Goal: Transaction & Acquisition: Book appointment/travel/reservation

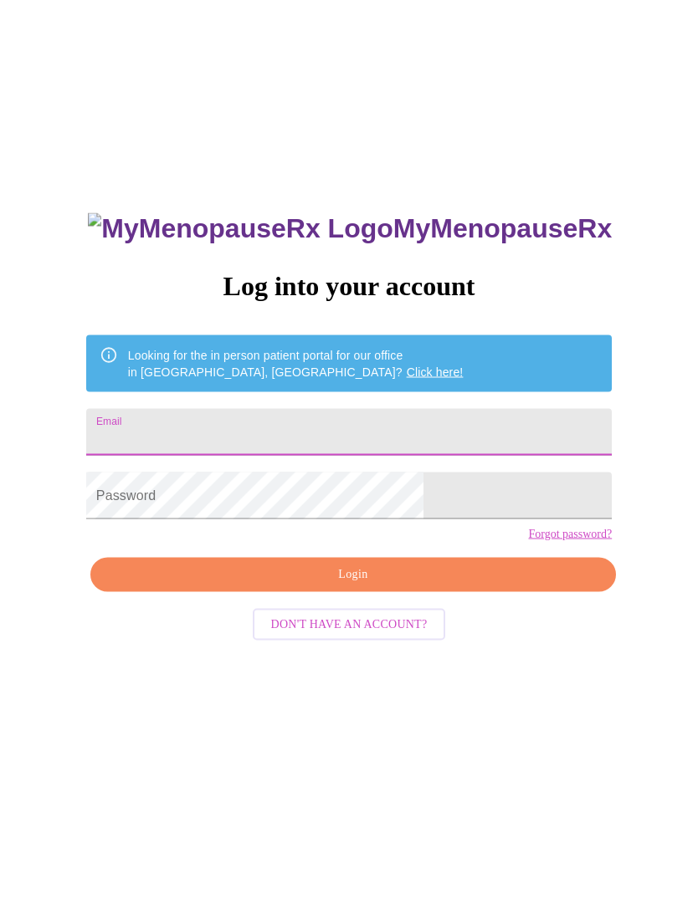
scroll to position [1, 0]
click at [390, 431] on input "Email" at bounding box center [348, 432] width 525 height 47
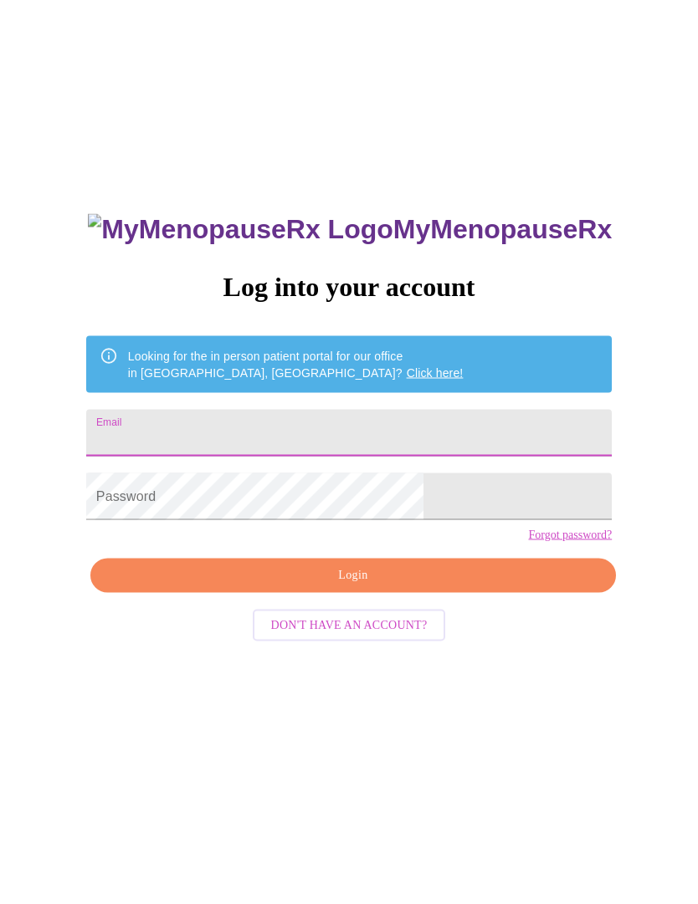
type input "[EMAIL_ADDRESS][DOMAIN_NAME]"
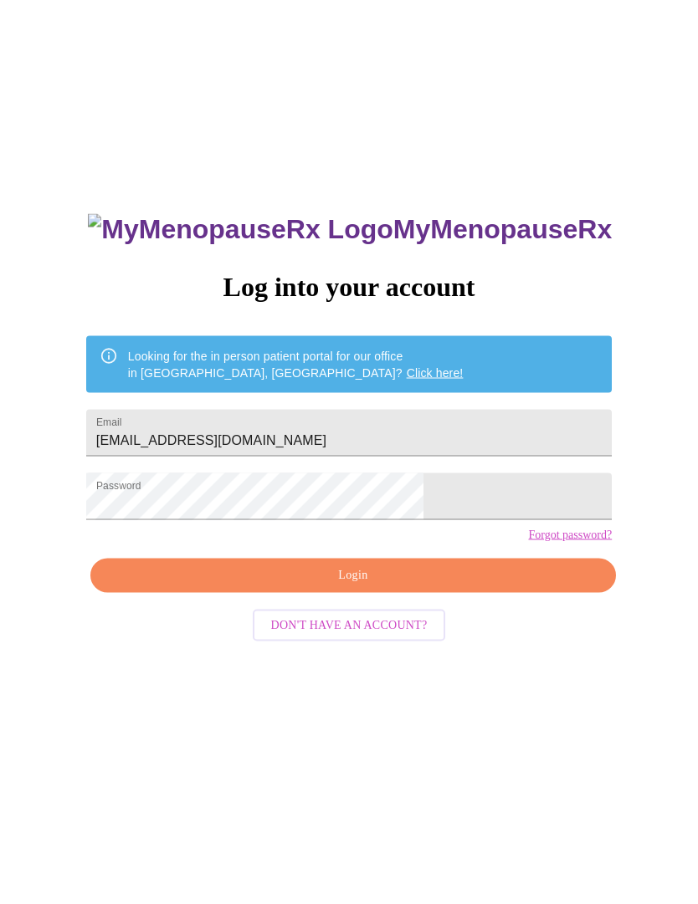
scroll to position [1, 0]
click at [396, 586] on span "Login" at bounding box center [353, 575] width 487 height 21
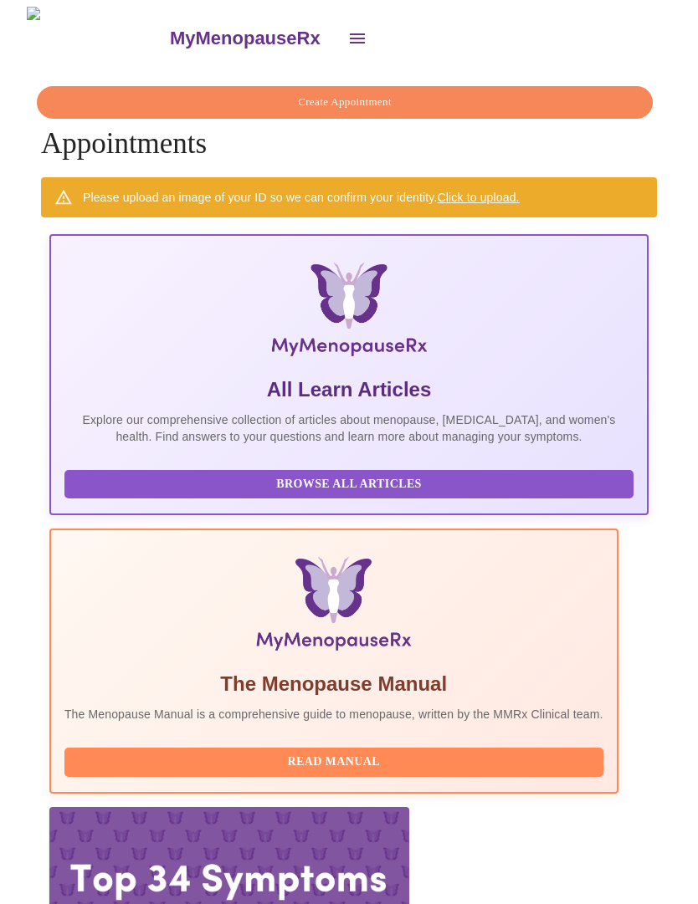
click at [350, 33] on icon "open drawer" at bounding box center [357, 38] width 15 height 10
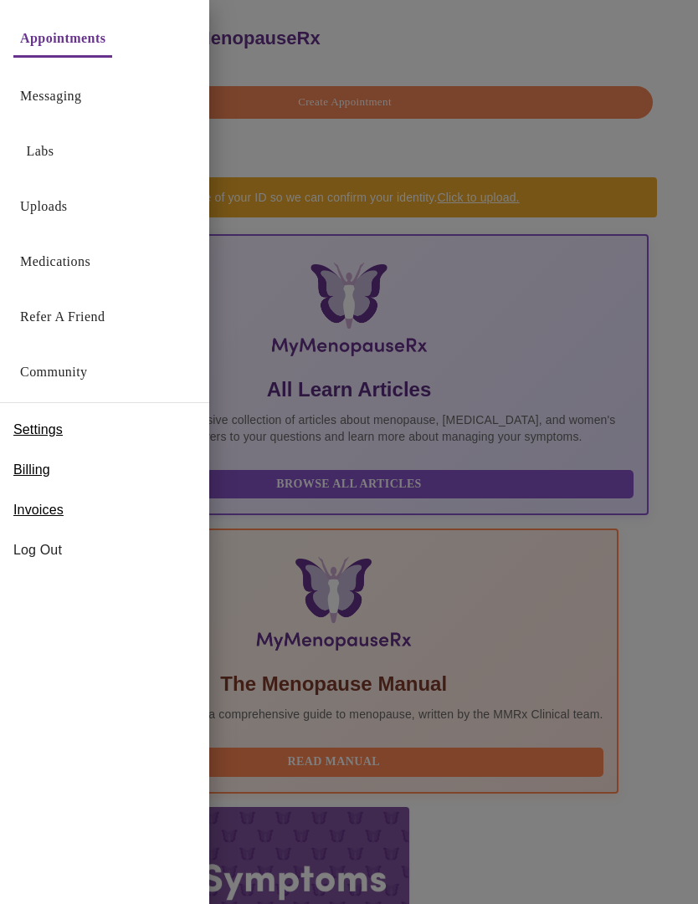
click at [74, 253] on link "Medications" at bounding box center [55, 261] width 70 height 23
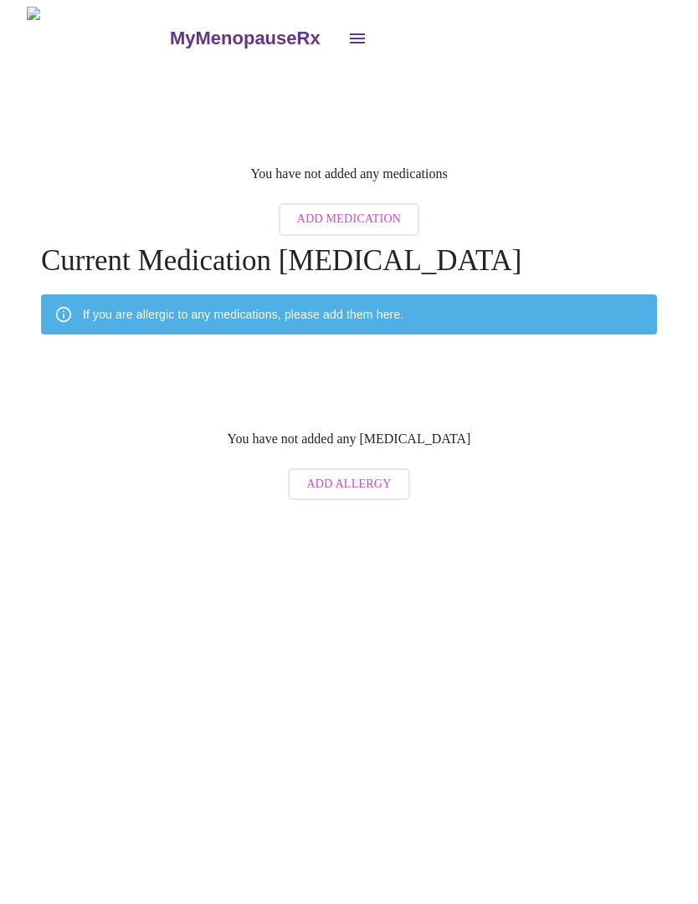
click at [350, 33] on icon "open drawer" at bounding box center [357, 38] width 15 height 10
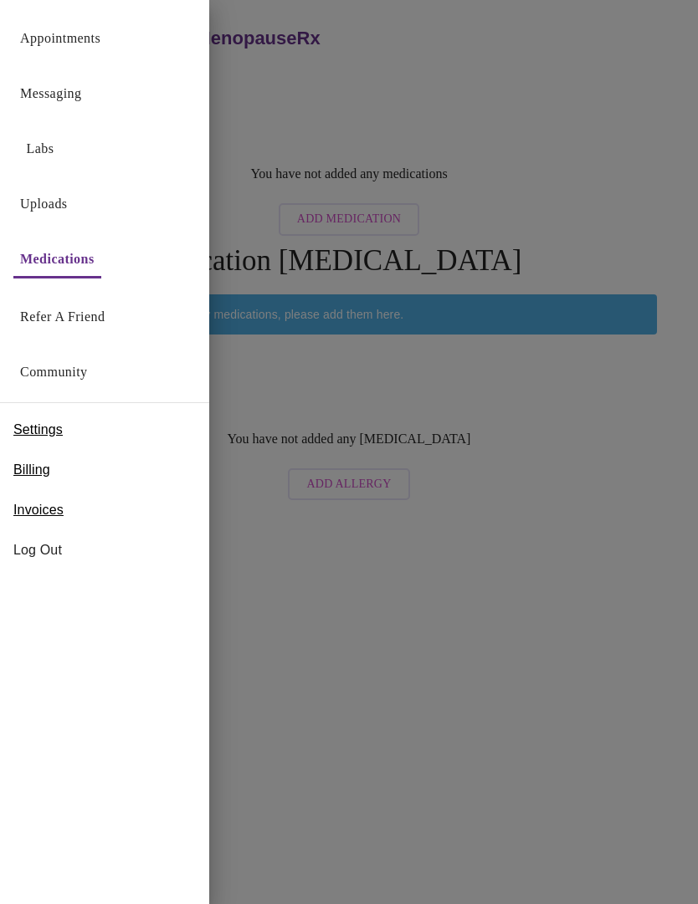
click at [343, 611] on div at bounding box center [349, 452] width 698 height 904
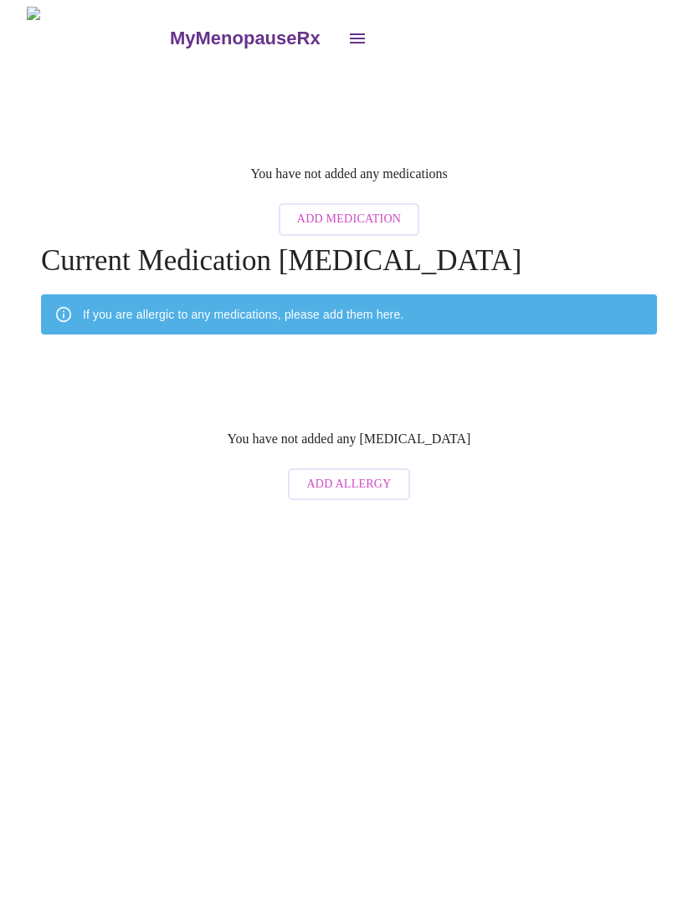
click at [347, 30] on icon "open drawer" at bounding box center [357, 38] width 20 height 20
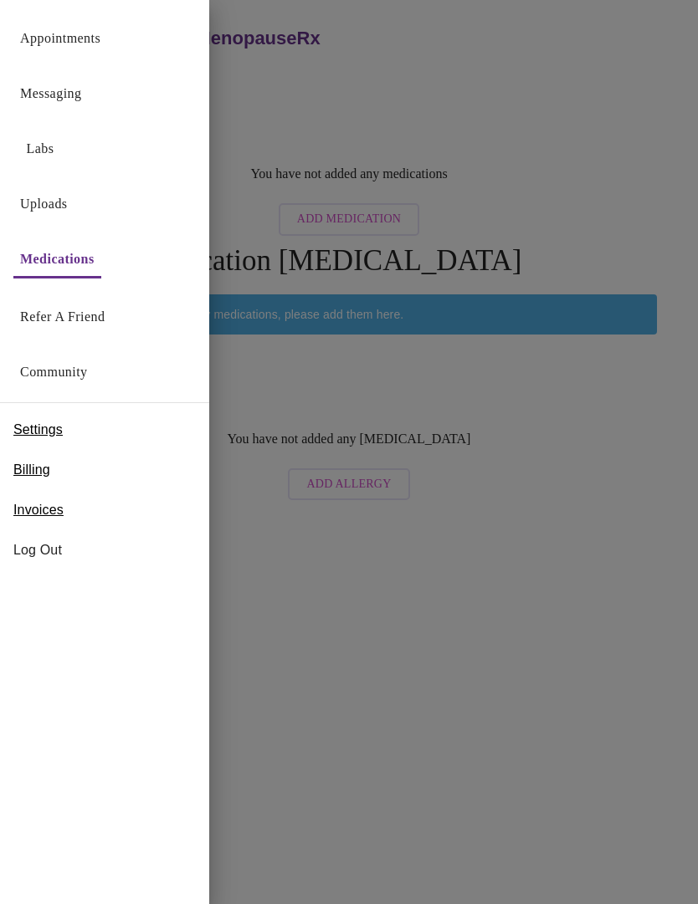
click at [71, 44] on link "Appointments" at bounding box center [60, 38] width 80 height 23
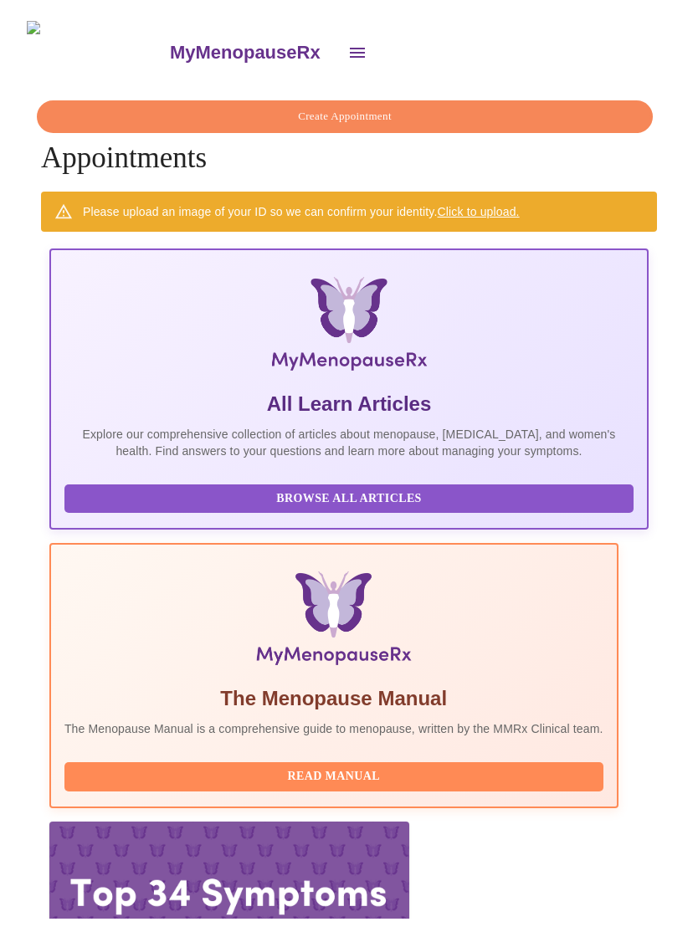
scroll to position [0, 947]
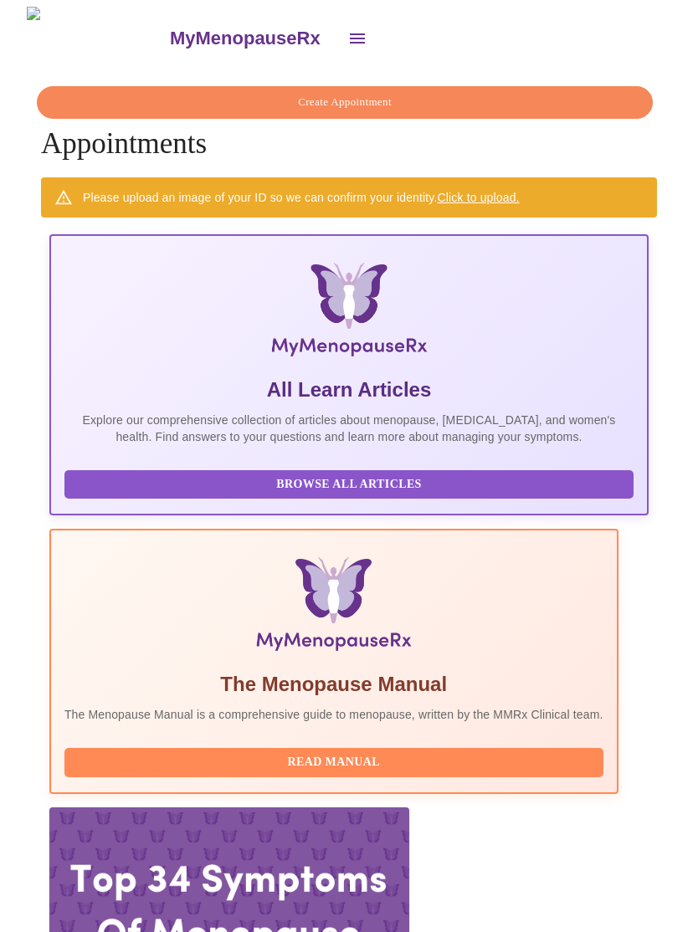
scroll to position [0, 0]
click at [189, 488] on span "Browse All Articles" at bounding box center [348, 484] width 535 height 21
click at [402, 752] on span "Read Manual" at bounding box center [333, 762] width 505 height 21
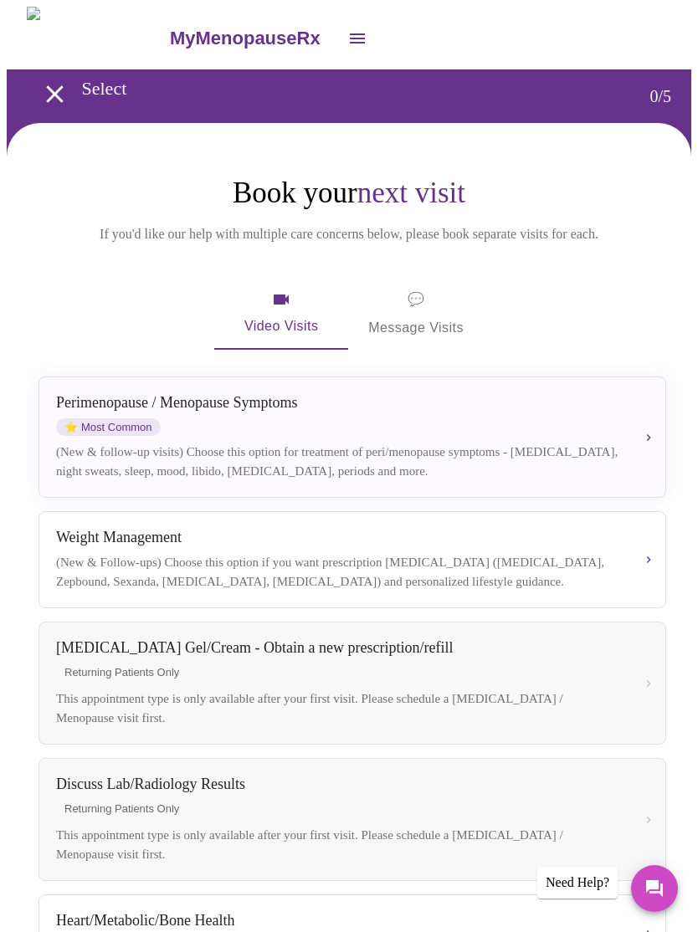
click at [635, 441] on div "Perimenopause / Menopause Symptoms ⭐ Most Common (New & follow-up visits) Choos…" at bounding box center [352, 437] width 592 height 86
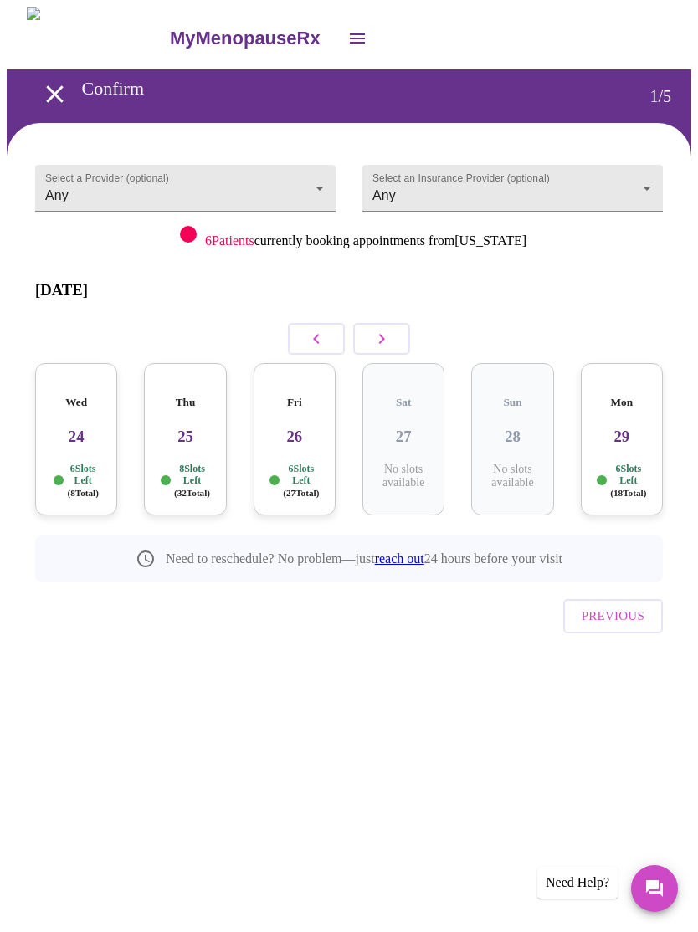
click at [640, 187] on body "MyMenopauseRx Confirm 1 / 5 Select a Provider (optional) Any Any Select an Insu…" at bounding box center [349, 362] width 684 height 710
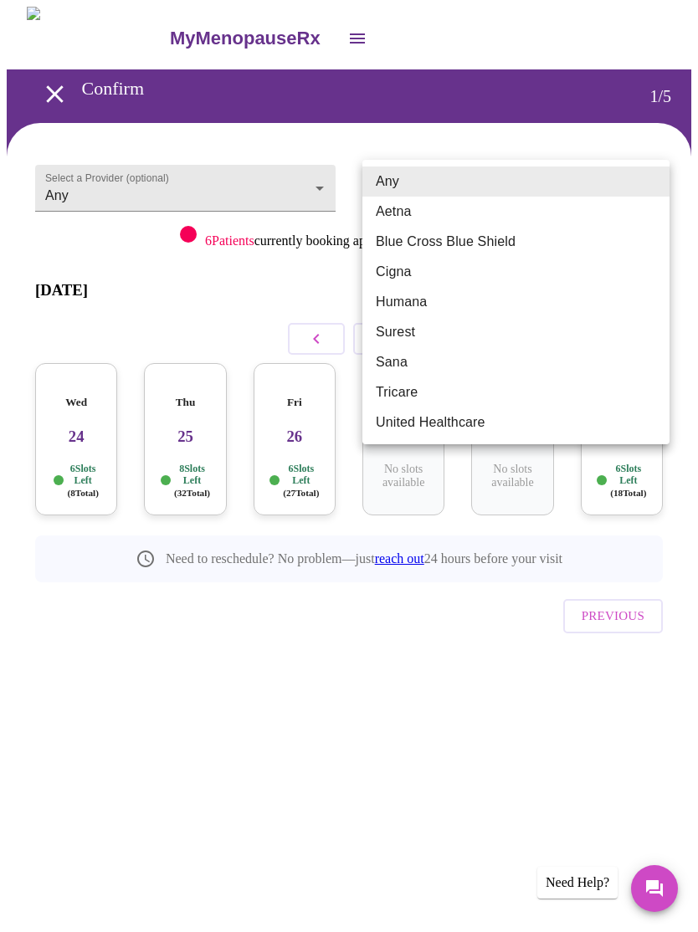
click at [492, 247] on li "Blue Cross Blue Shield" at bounding box center [515, 242] width 307 height 30
type input "Blue Cross Blue Shield"
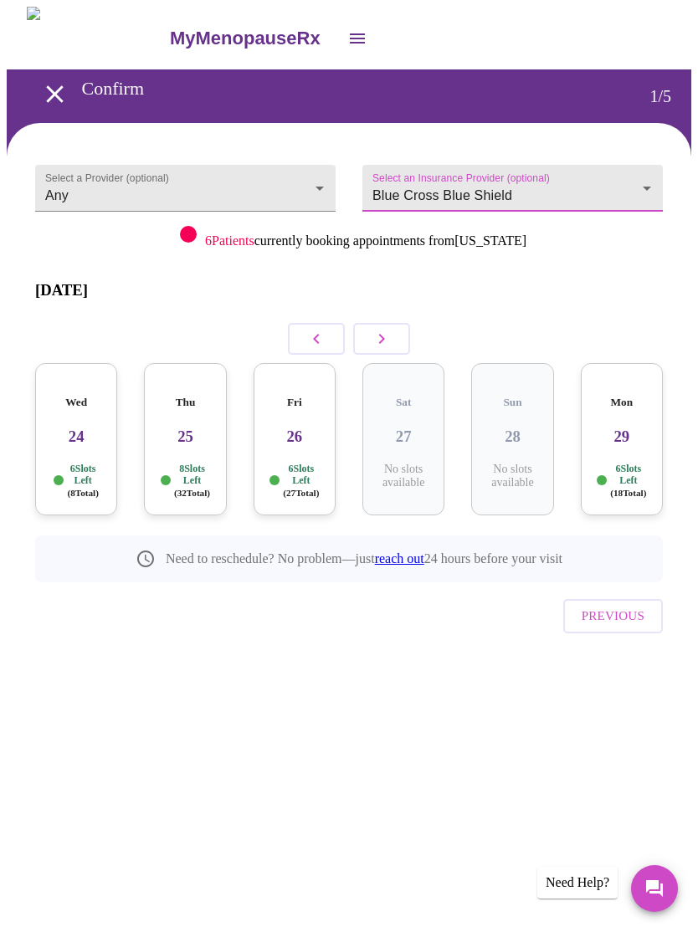
click at [301, 463] on p "6 Slots Left ( 27 Total)" at bounding box center [301, 481] width 36 height 36
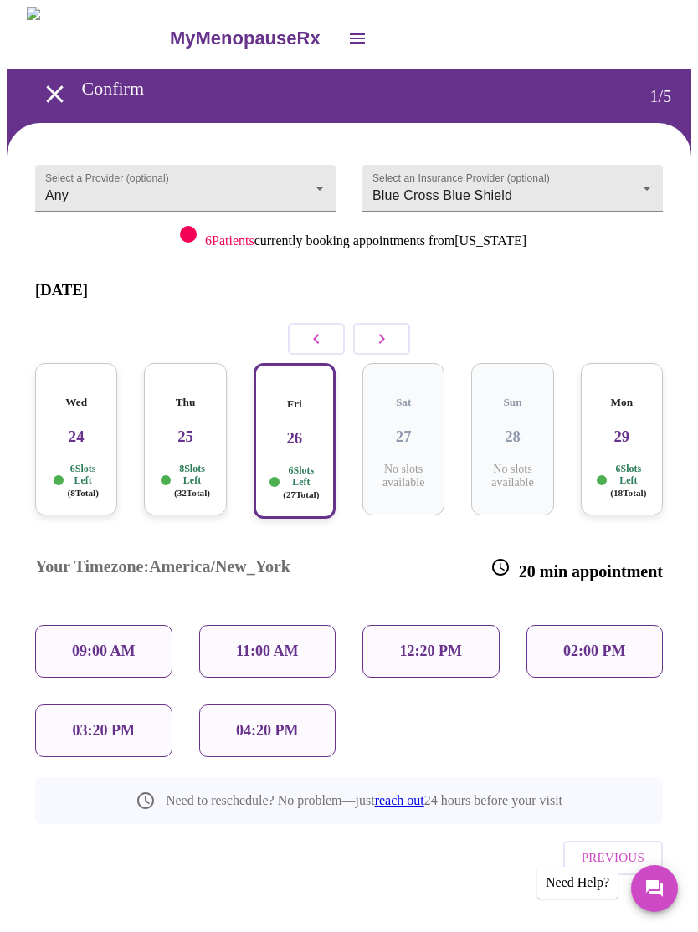
click at [207, 427] on div "Thu 25 8 Slots Left ( 32 Total)" at bounding box center [185, 439] width 82 height 152
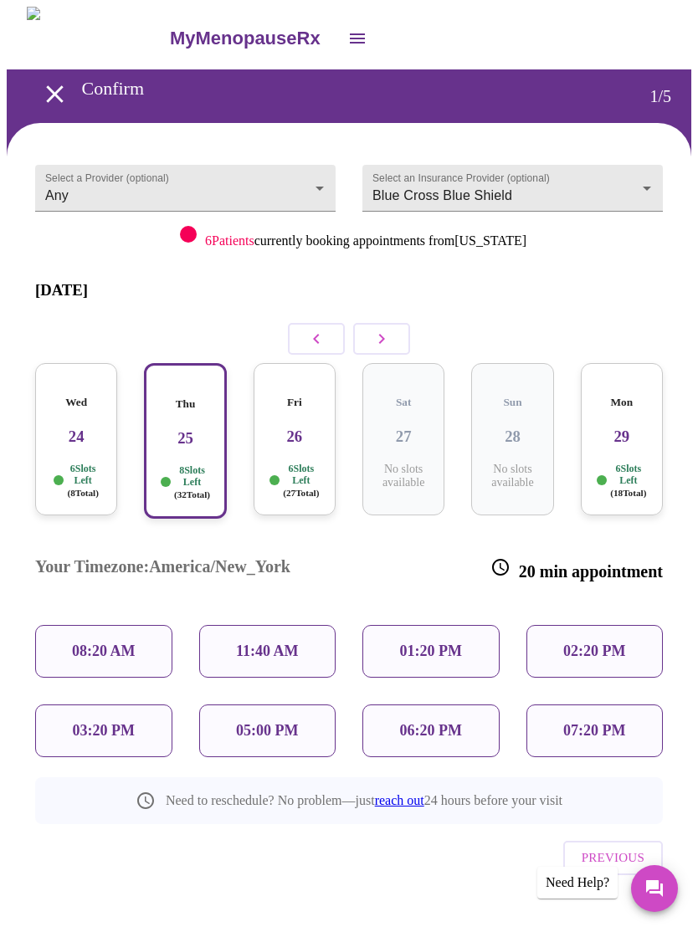
click at [310, 426] on div "Fri 26 6 Slots Left ( 27 Total)" at bounding box center [294, 439] width 82 height 152
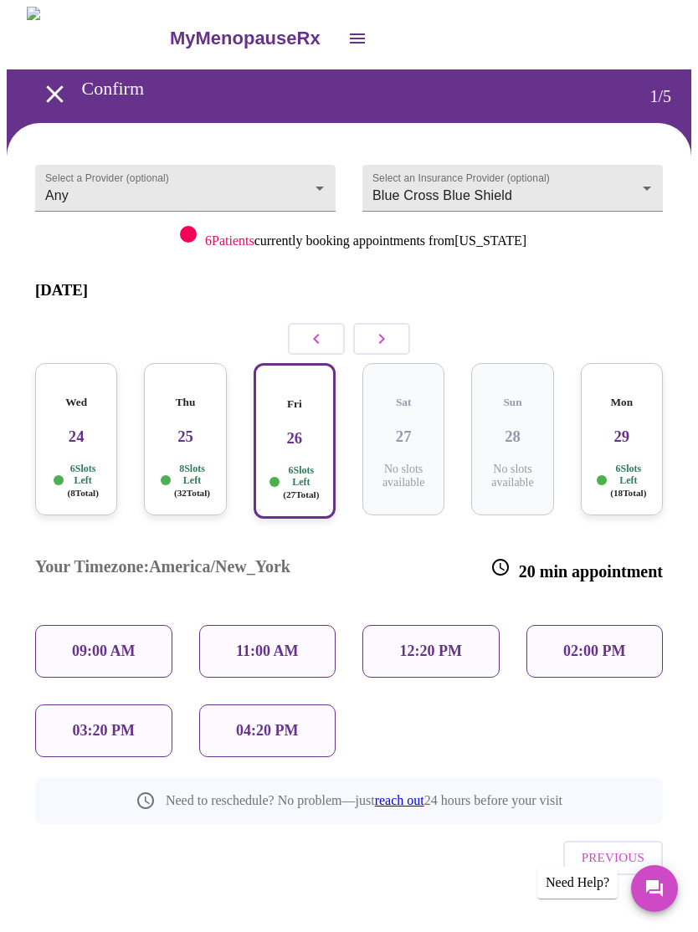
click at [182, 463] on p "8 Slots Left ( 32 Total)" at bounding box center [192, 481] width 36 height 36
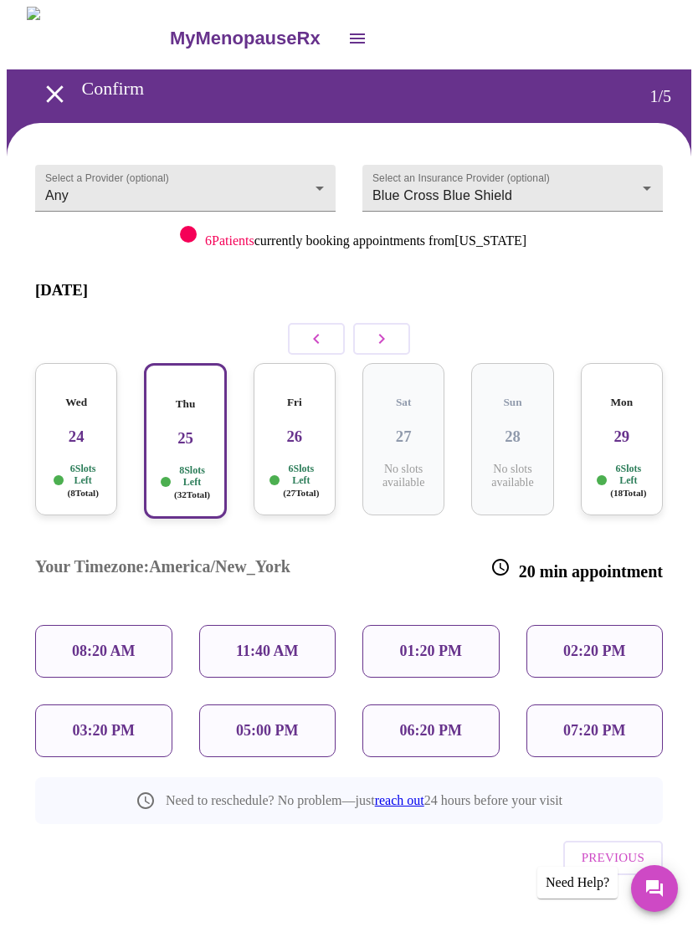
click at [277, 642] on p "11:40 AM" at bounding box center [267, 651] width 63 height 18
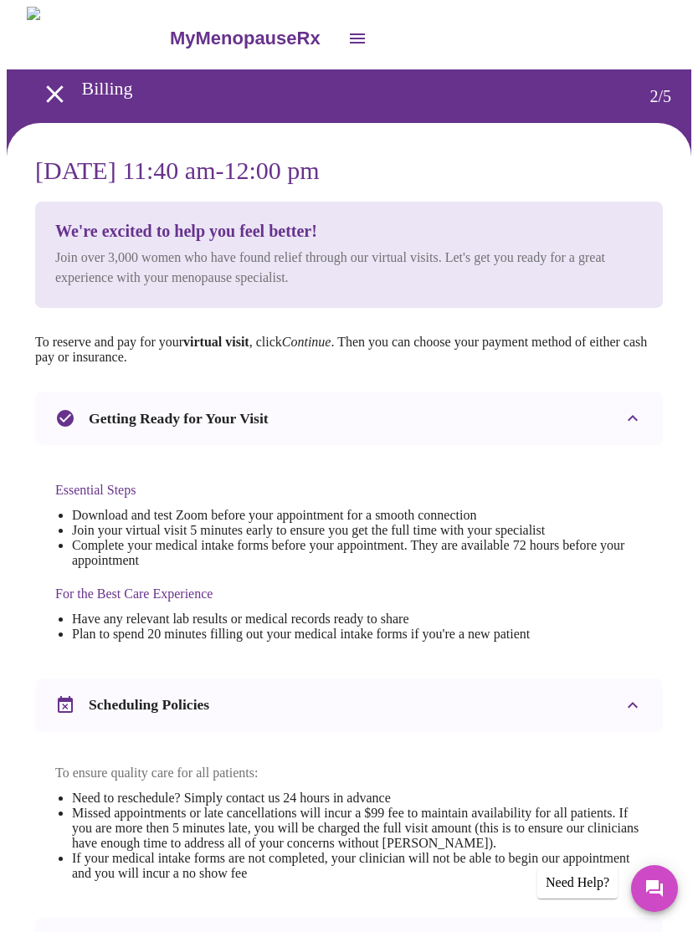
click at [347, 37] on icon "open drawer" at bounding box center [357, 38] width 20 height 20
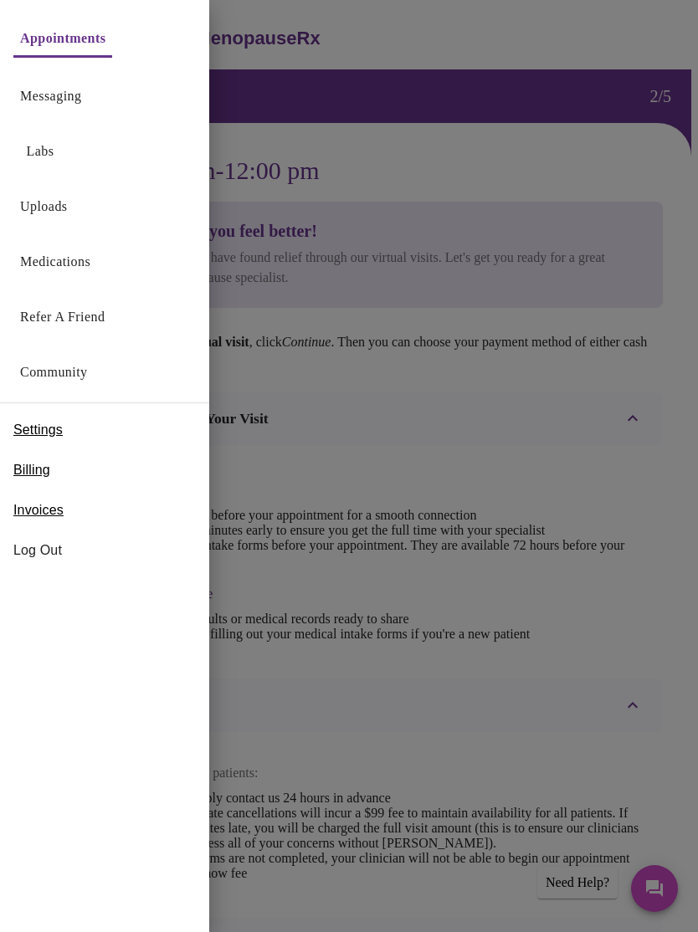
click at [507, 432] on div at bounding box center [349, 466] width 698 height 932
